Goal: Task Accomplishment & Management: Use online tool/utility

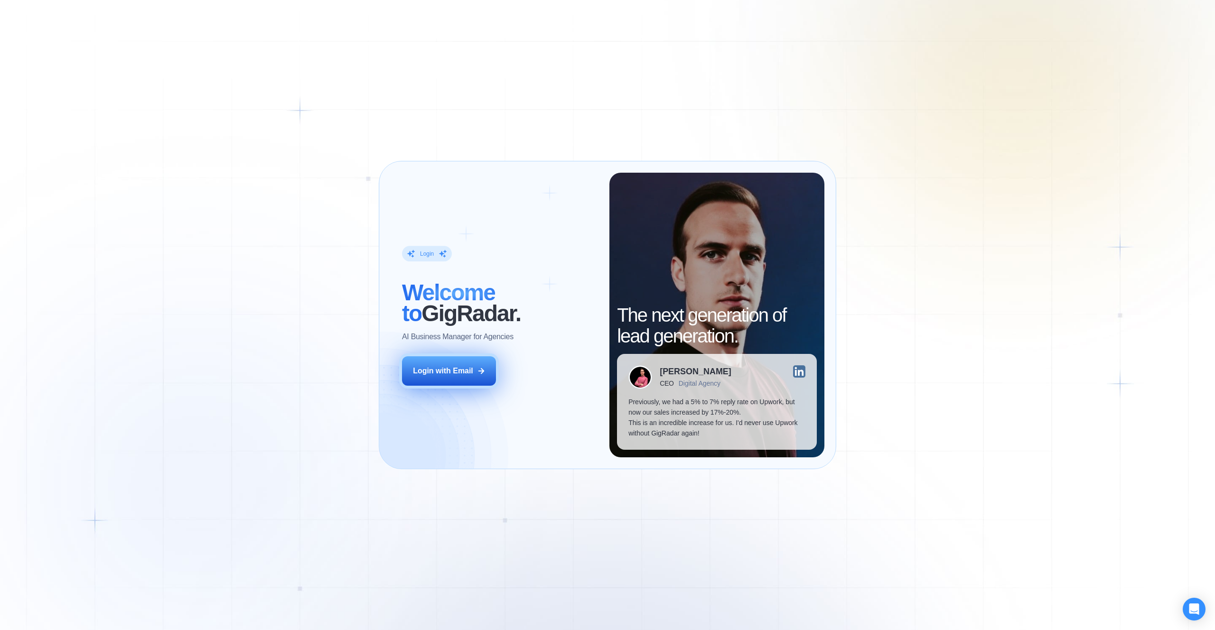
click at [475, 371] on button "Login with Email" at bounding box center [449, 370] width 94 height 29
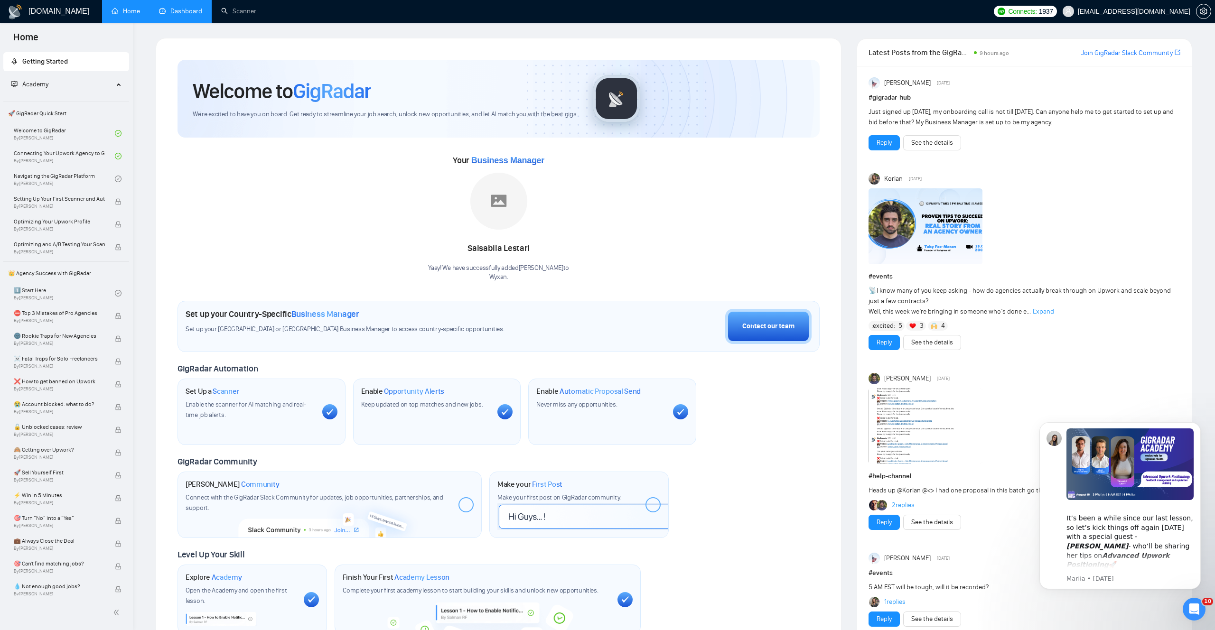
click at [202, 15] on link "Dashboard" at bounding box center [180, 11] width 43 height 8
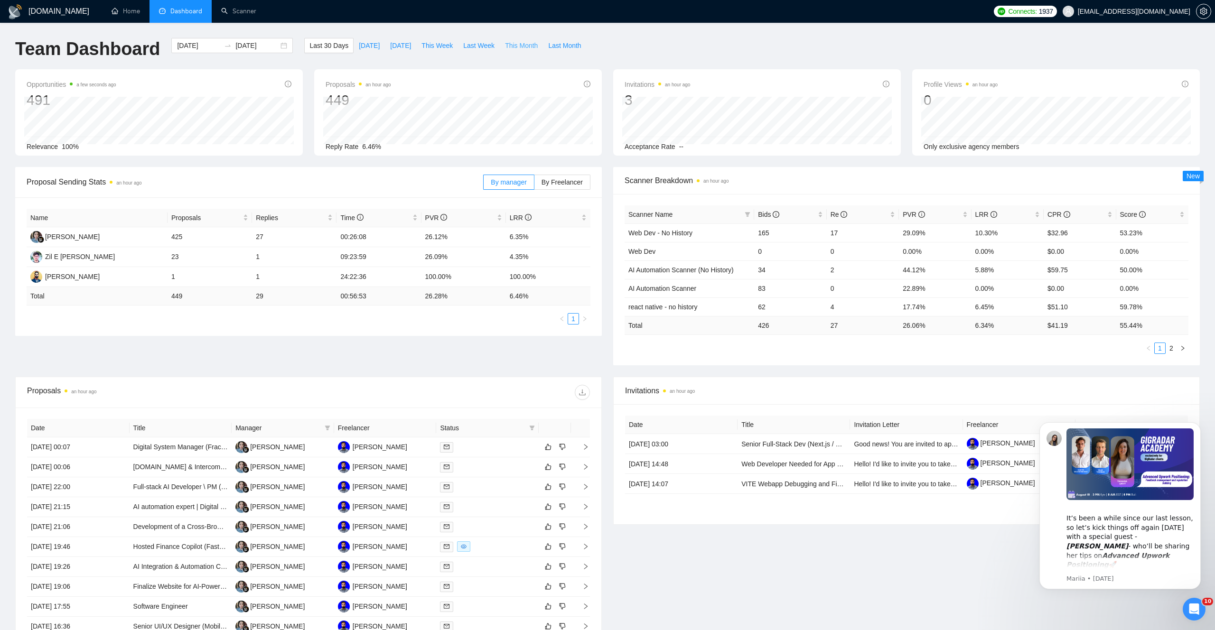
click at [531, 44] on span "This Month" at bounding box center [521, 45] width 33 height 10
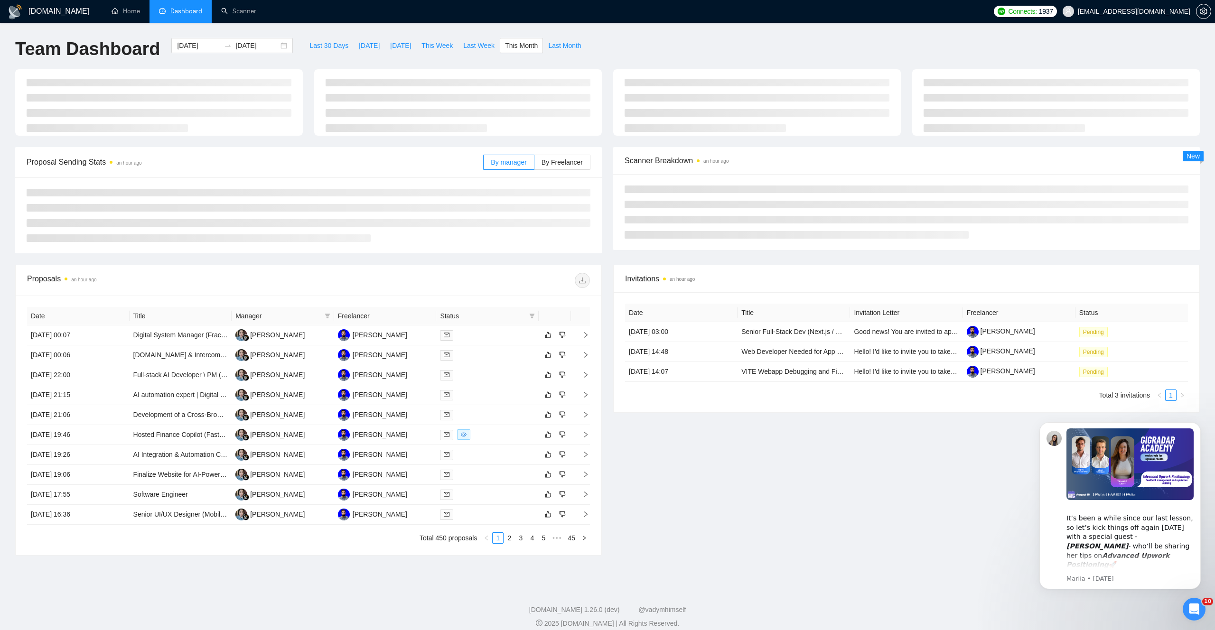
type input "2025-08-01"
type input "2025-08-31"
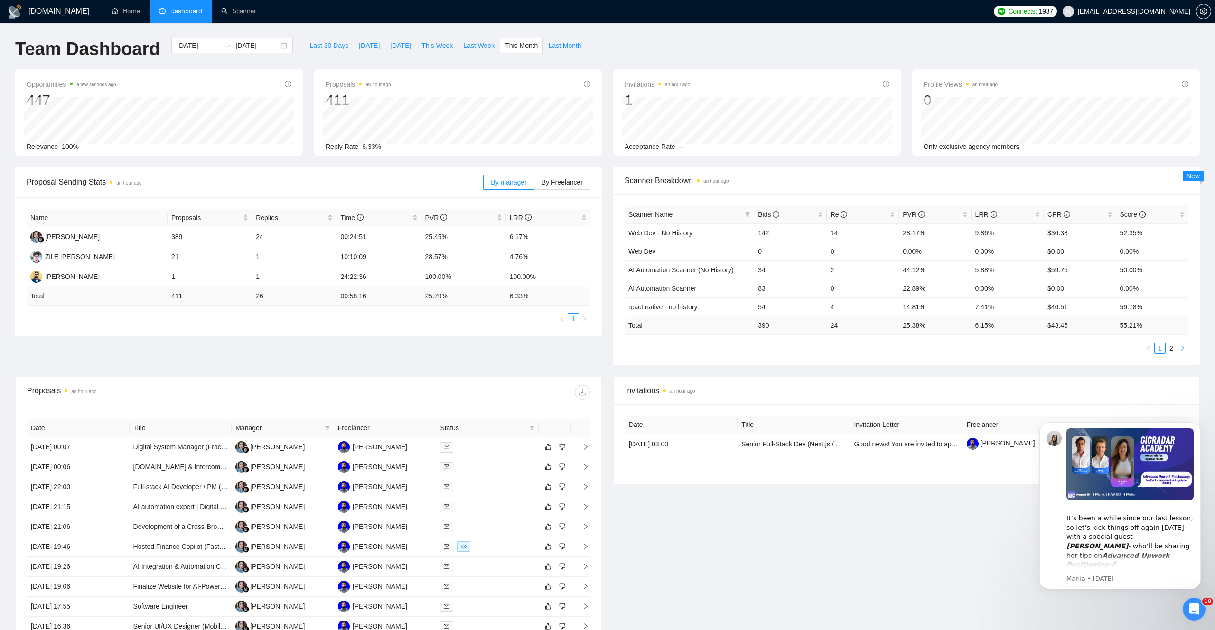
click at [1177, 349] on button "button" at bounding box center [1182, 348] width 11 height 11
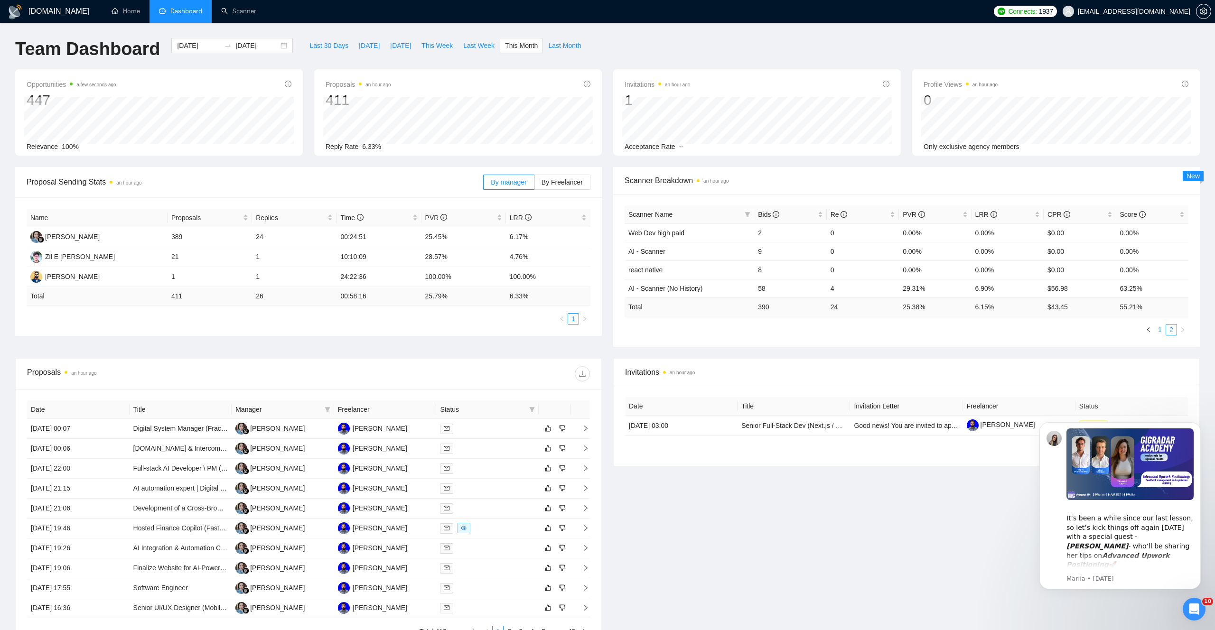
click at [1162, 333] on link "1" at bounding box center [1159, 330] width 10 height 10
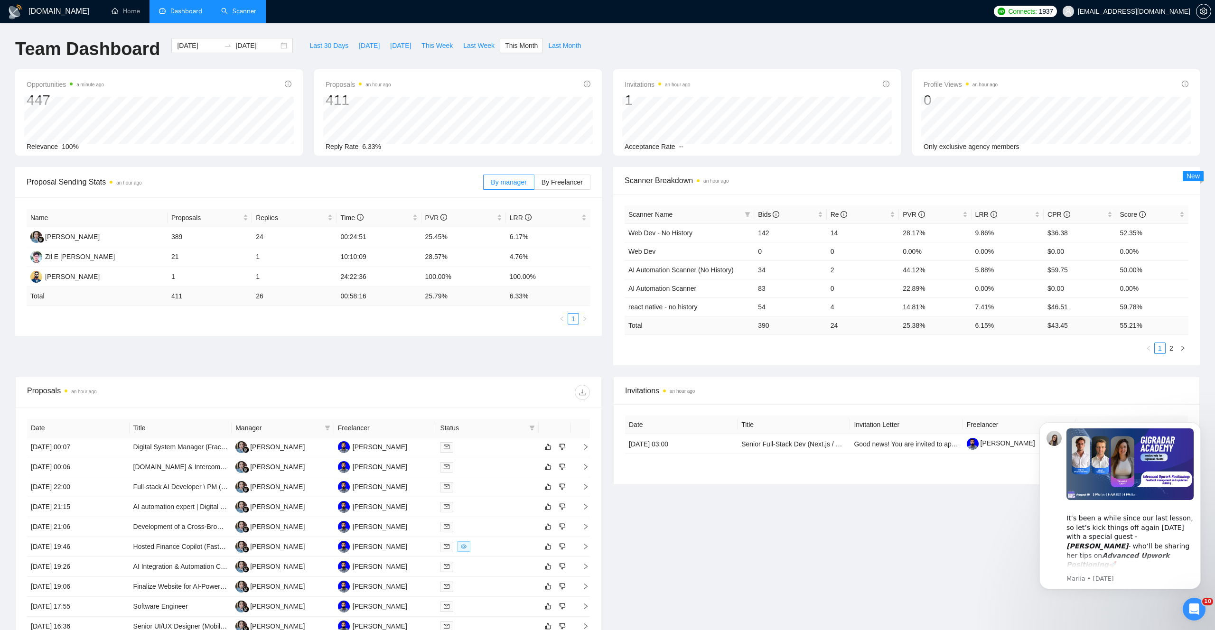
click at [231, 11] on link "Scanner" at bounding box center [238, 11] width 35 height 8
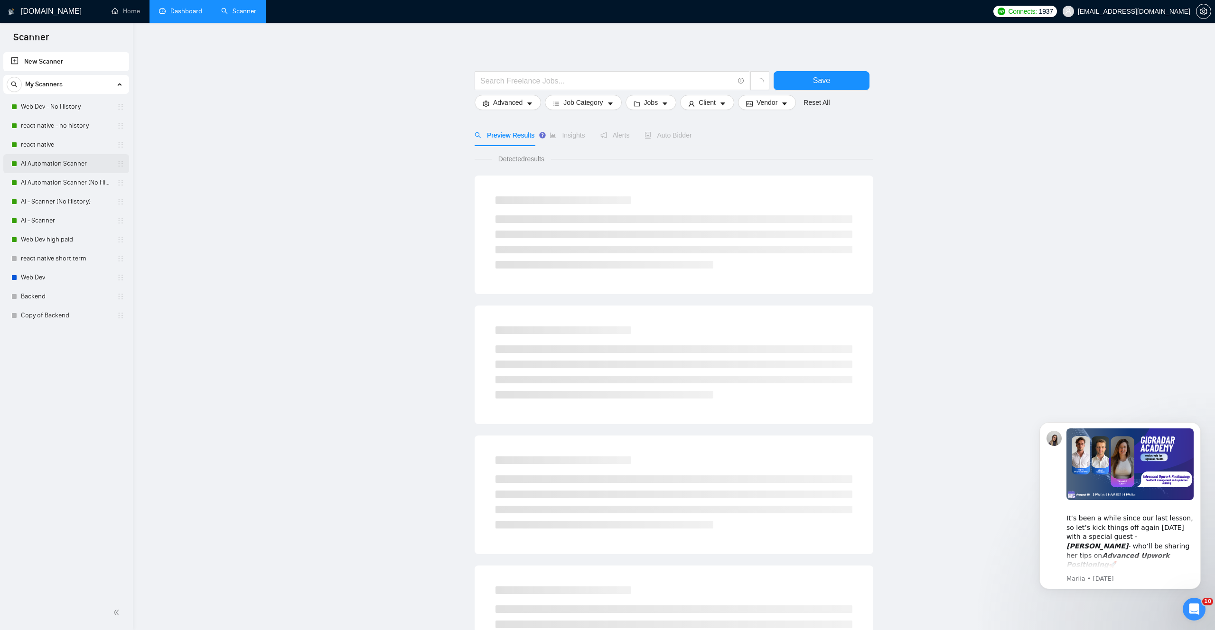
click at [83, 166] on link "AI Automation Scanner" at bounding box center [66, 163] width 90 height 19
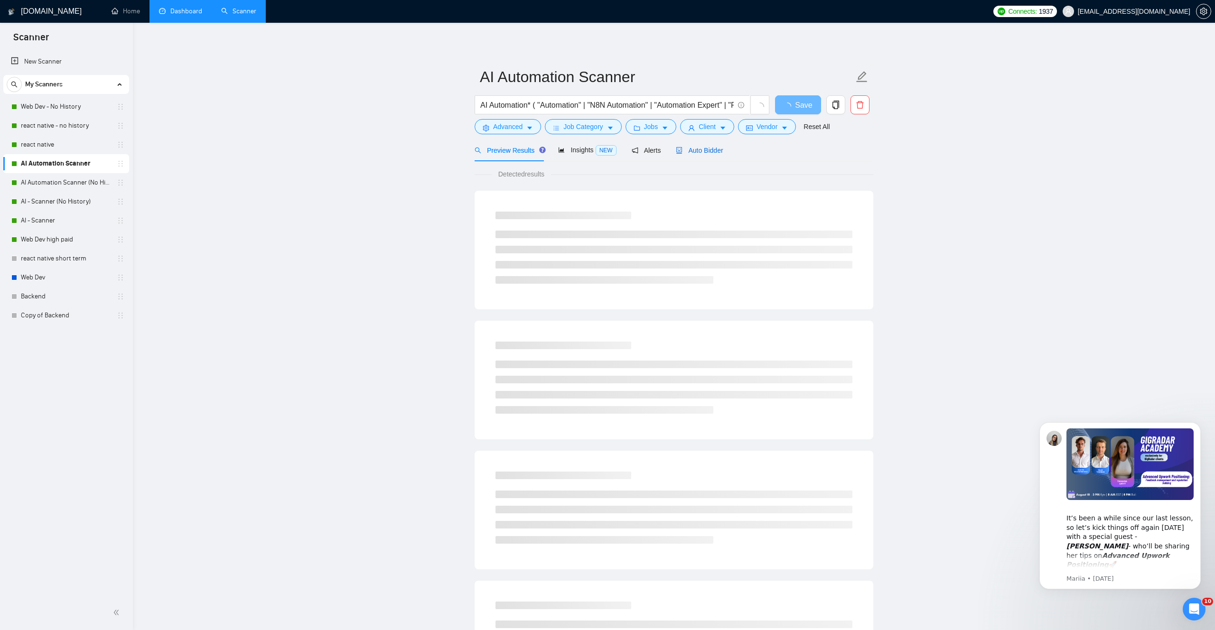
click at [682, 155] on div "Auto Bidder" at bounding box center [699, 150] width 47 height 10
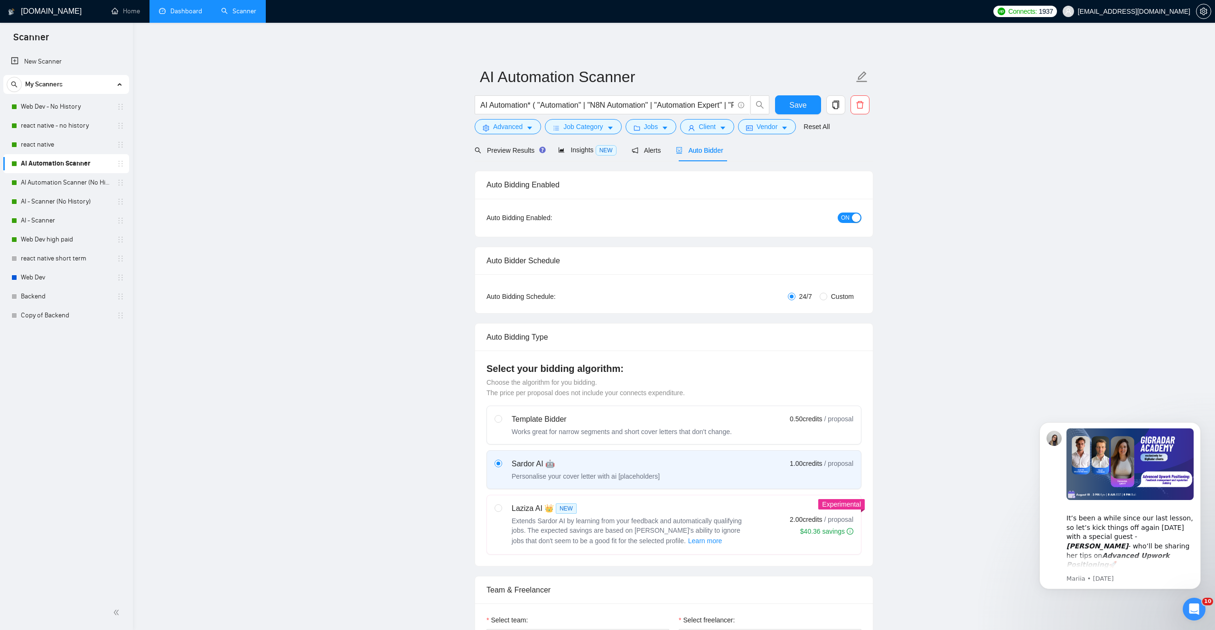
click at [852, 222] on div "button" at bounding box center [856, 218] width 9 height 9
click at [796, 107] on span "Save" at bounding box center [797, 105] width 17 height 12
click at [798, 117] on div "Save" at bounding box center [798, 107] width 50 height 24
click at [804, 100] on span "Save" at bounding box center [797, 105] width 17 height 12
click at [82, 224] on link "AI - Scanner" at bounding box center [66, 220] width 90 height 19
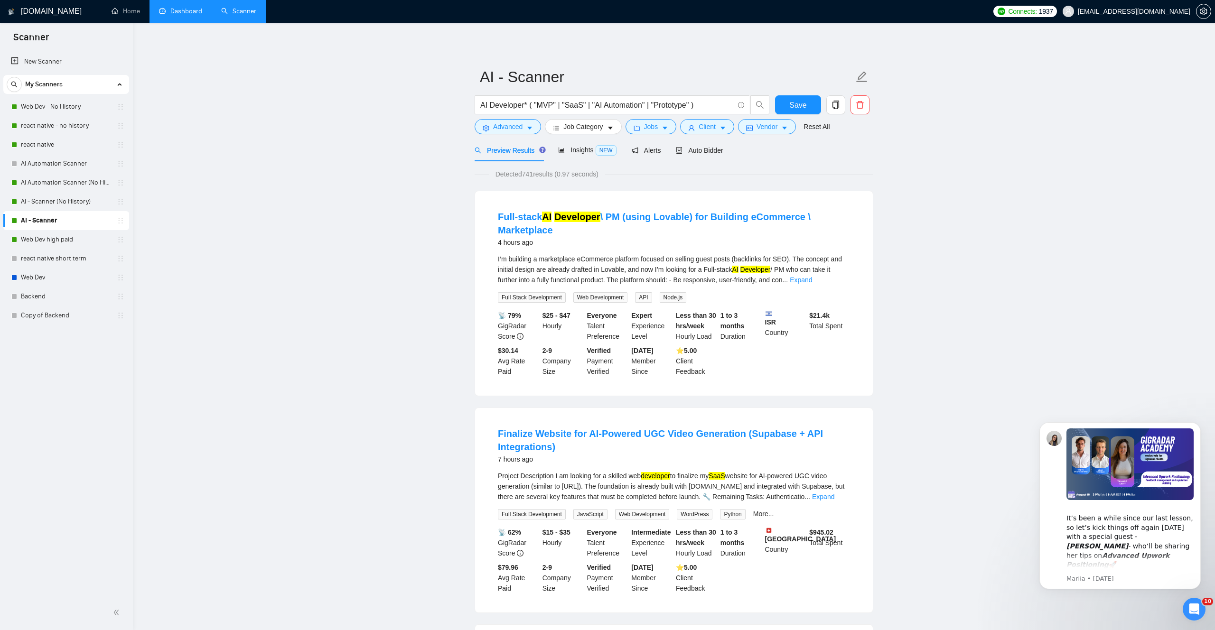
click at [186, 15] on link "Dashboard" at bounding box center [180, 11] width 43 height 8
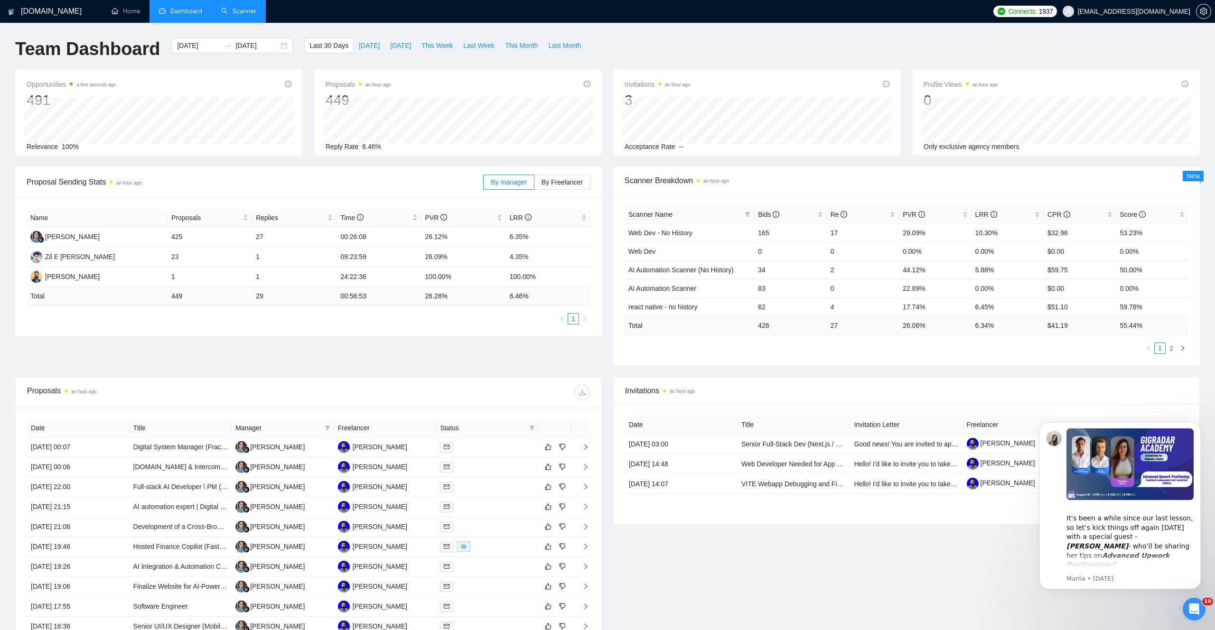
click at [1174, 352] on link "2" at bounding box center [1171, 348] width 10 height 10
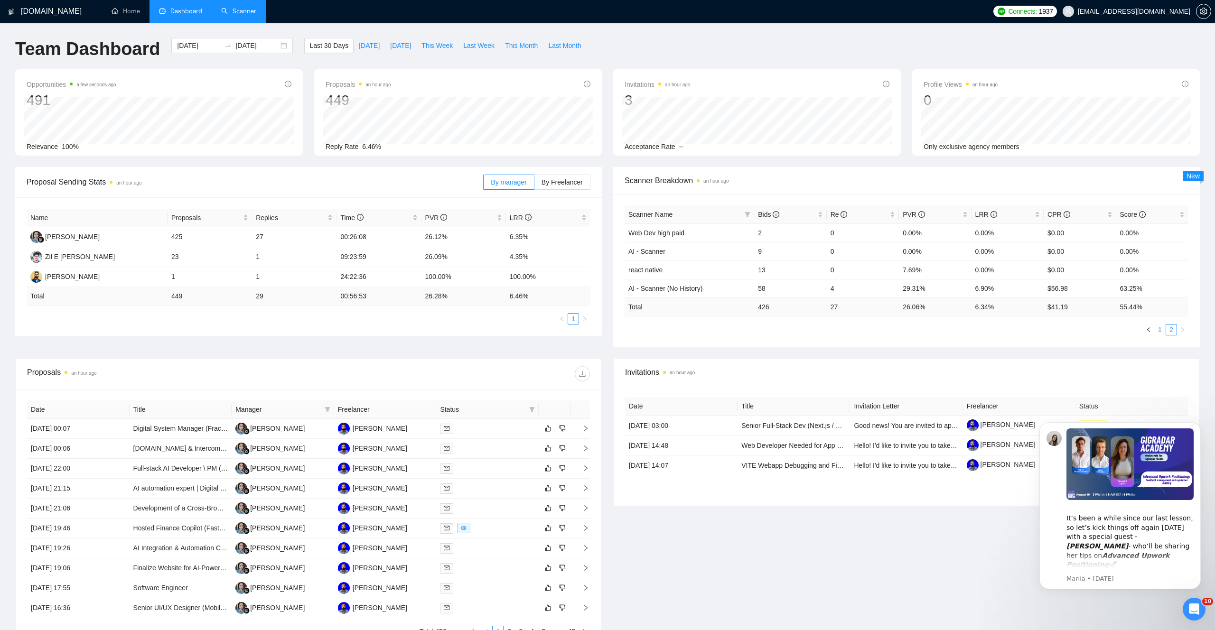
click at [1160, 333] on link "1" at bounding box center [1159, 330] width 10 height 10
